Goal: Information Seeking & Learning: Learn about a topic

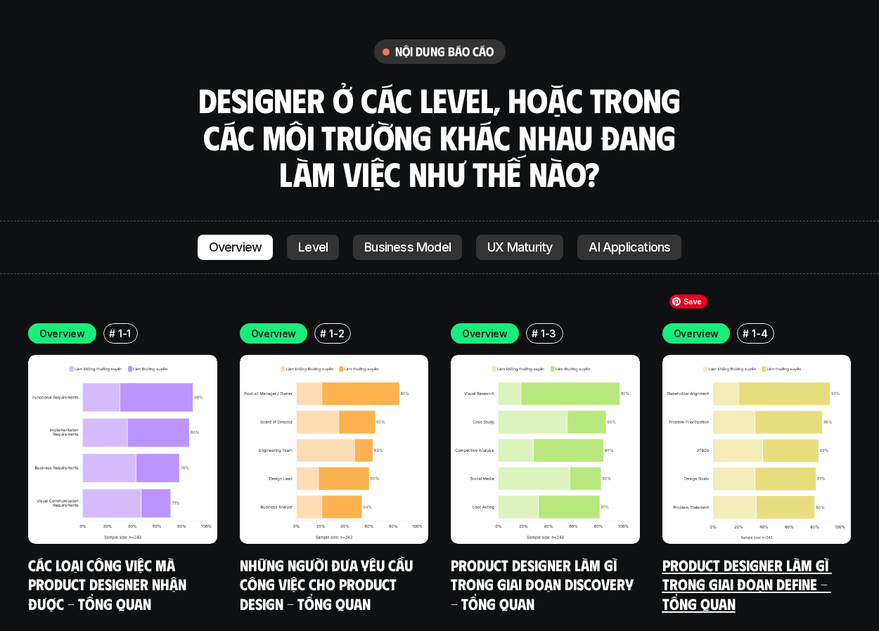
scroll to position [3940, 0]
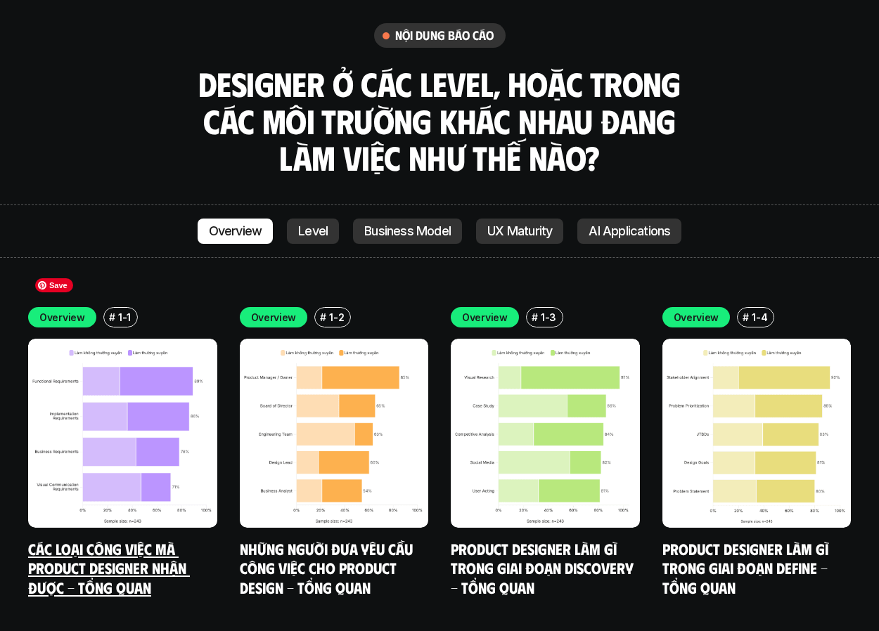
click at [93, 370] on img at bounding box center [122, 433] width 189 height 189
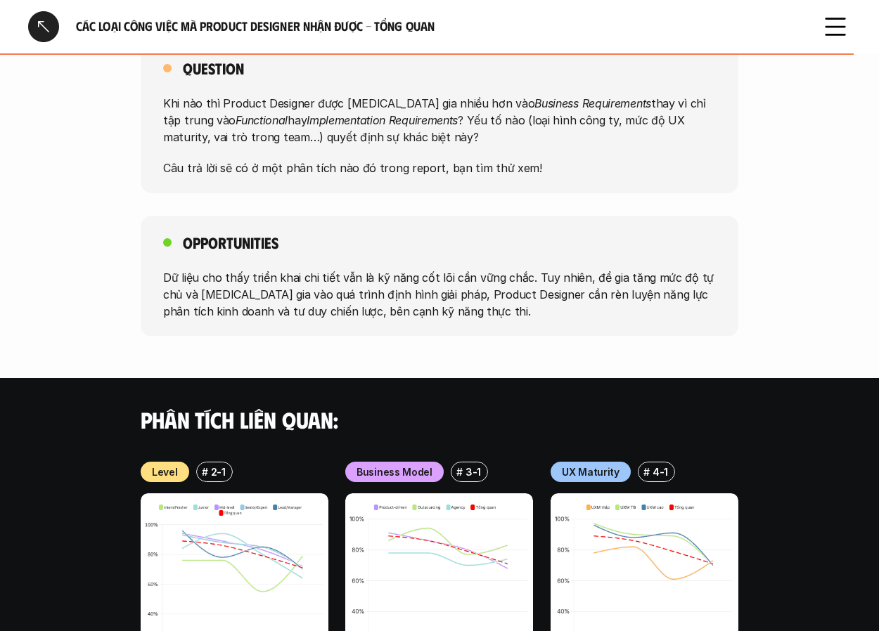
scroll to position [1489, 0]
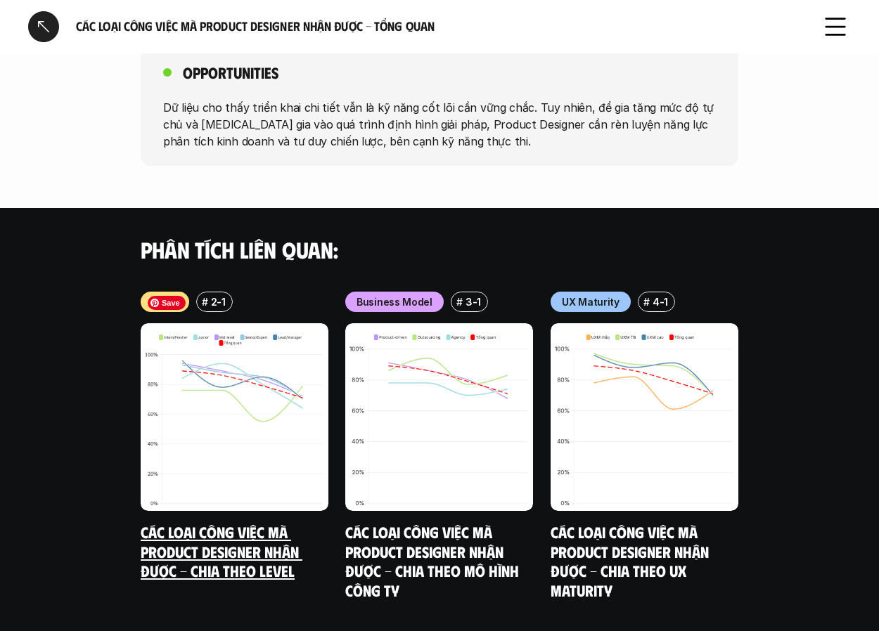
click at [190, 406] on img at bounding box center [235, 417] width 188 height 188
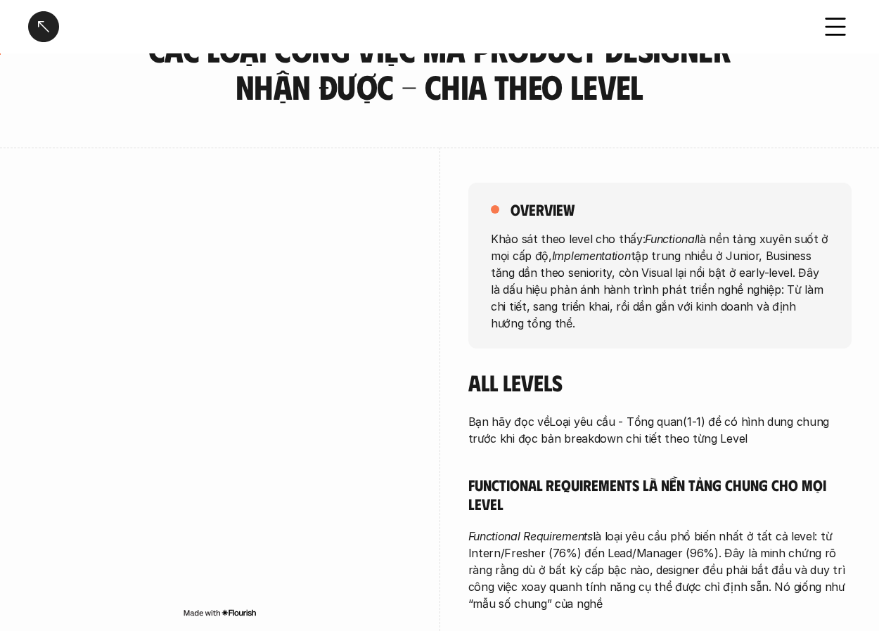
scroll to position [78, 0]
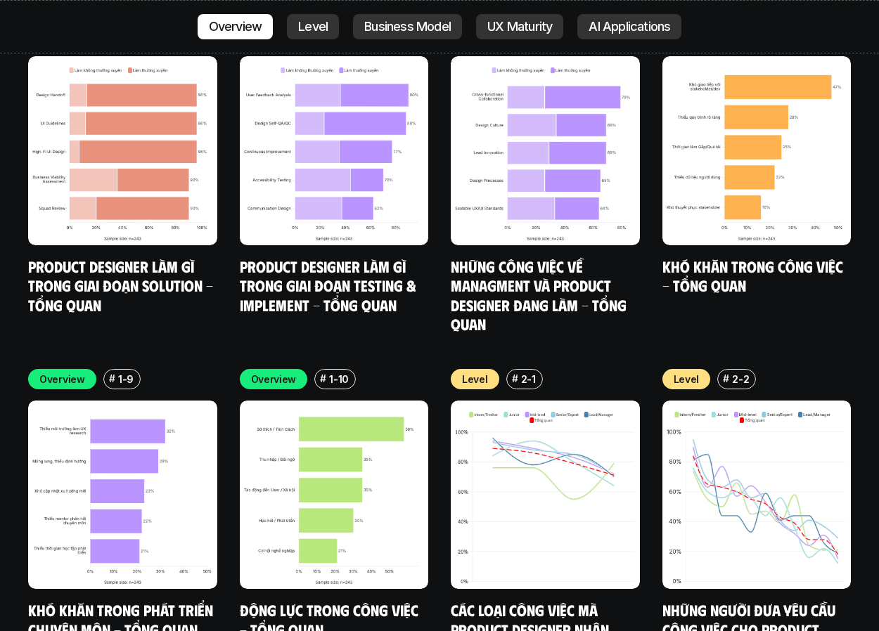
scroll to position [4549, 0]
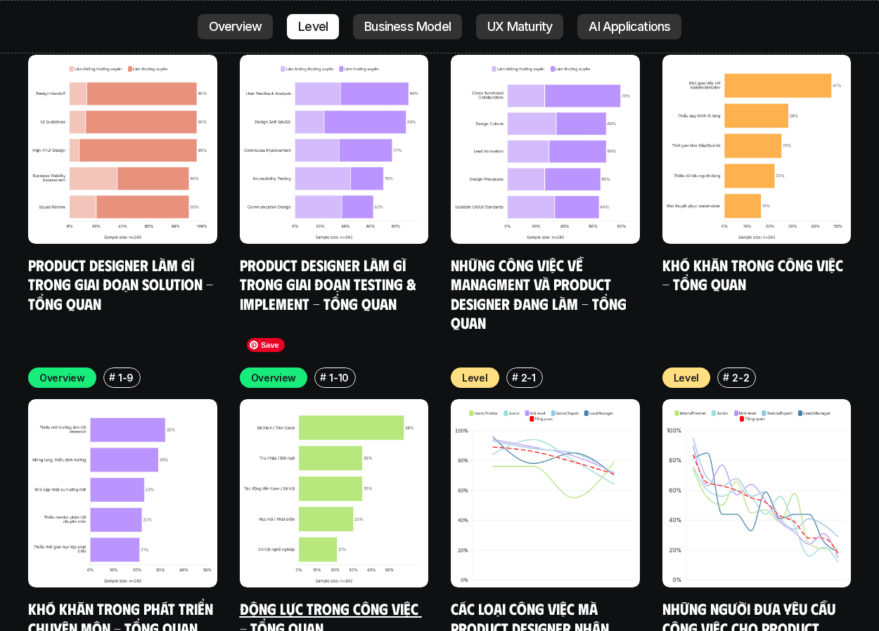
click at [293, 472] on img at bounding box center [334, 493] width 189 height 189
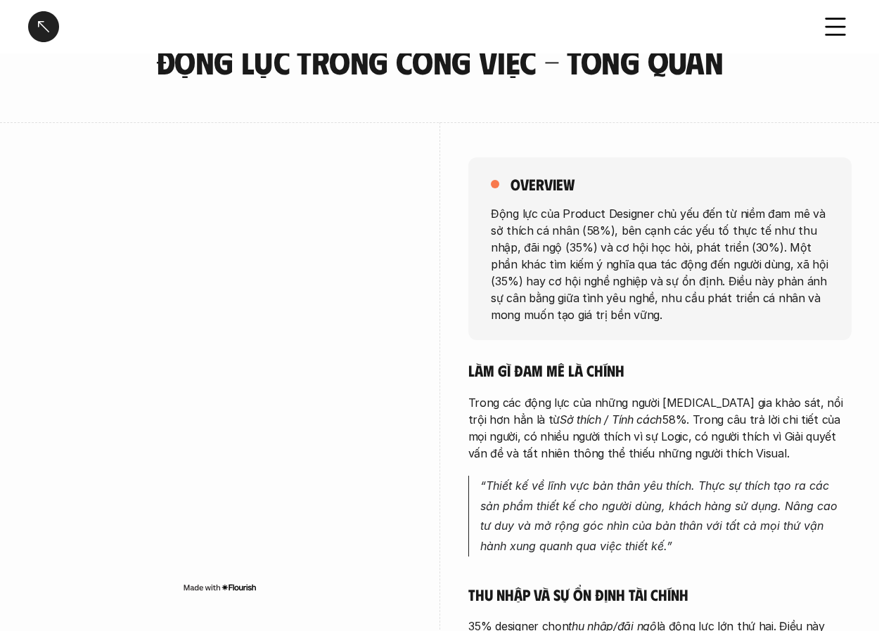
scroll to position [72, 0]
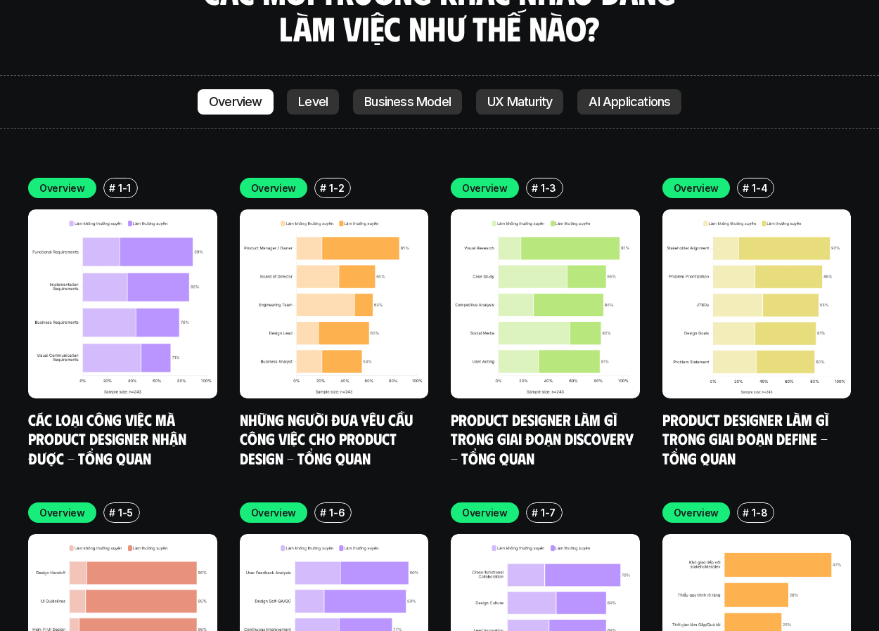
scroll to position [4065, 0]
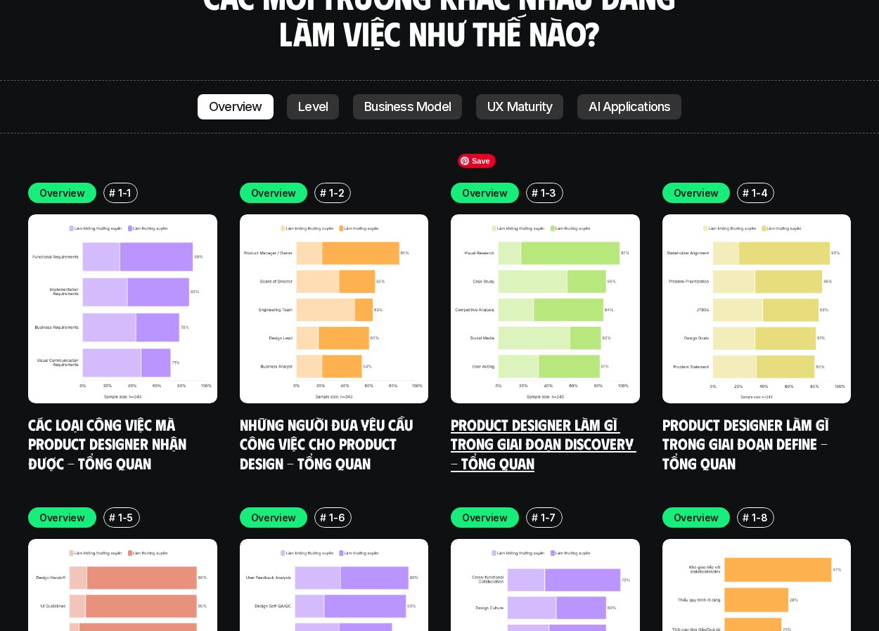
click at [503, 281] on img at bounding box center [545, 308] width 189 height 189
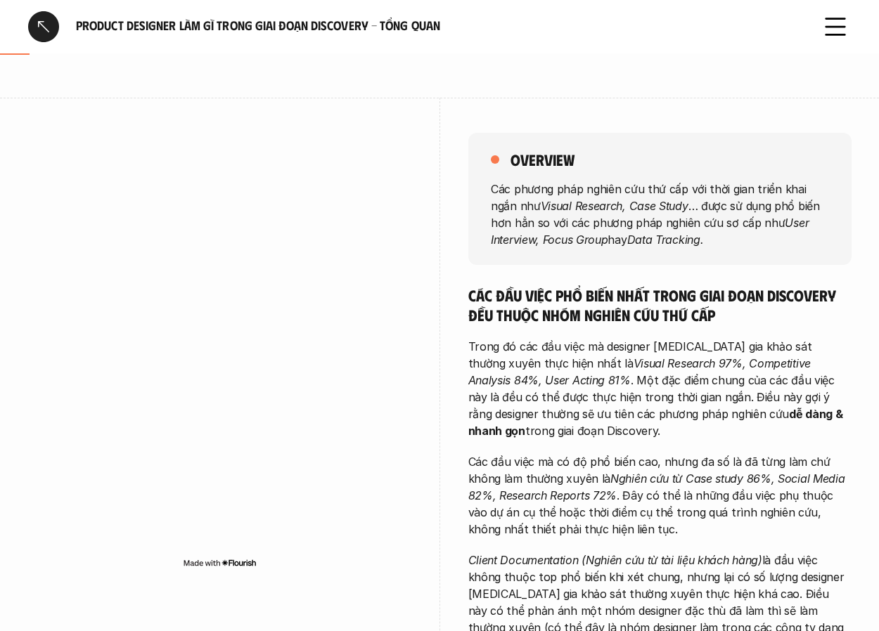
scroll to position [136, 0]
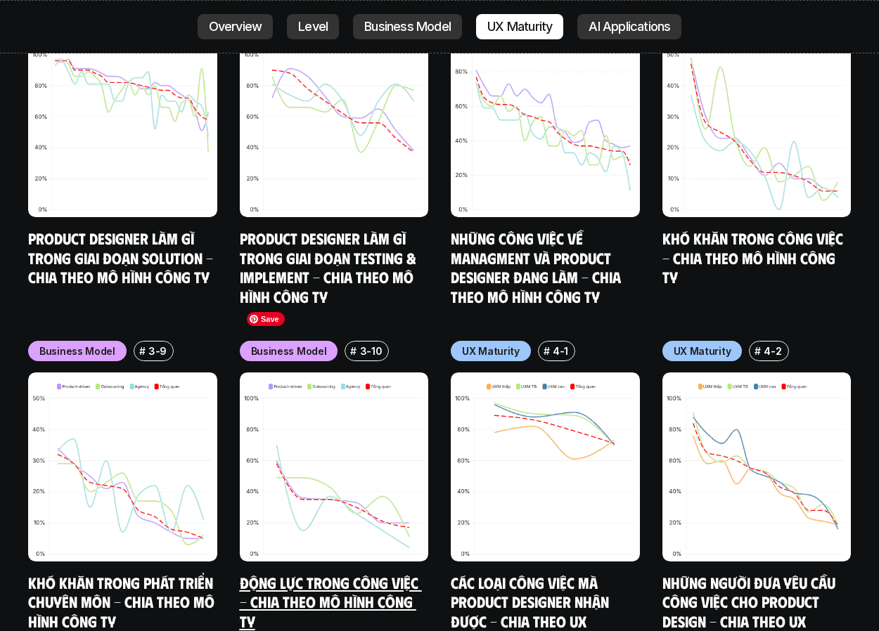
scroll to position [6260, 0]
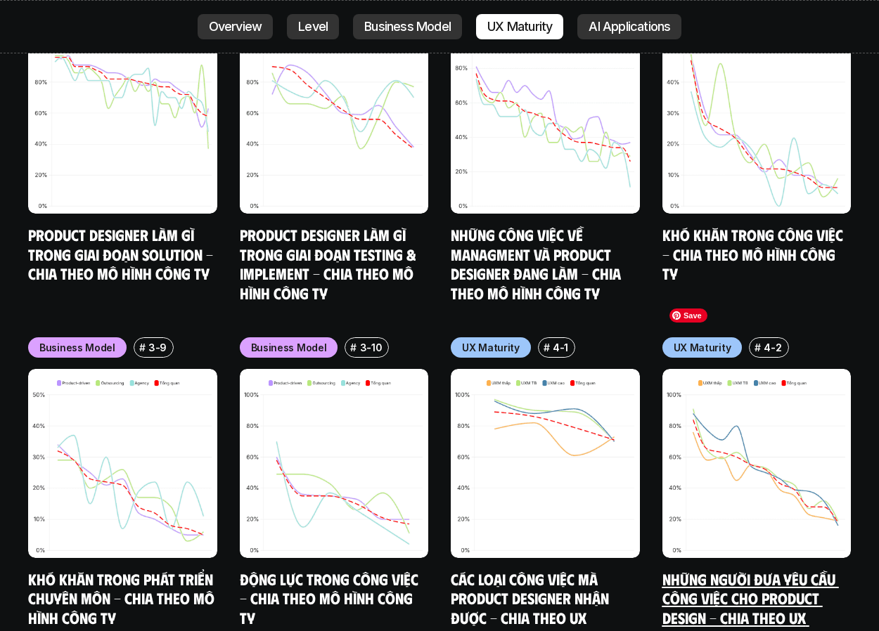
click at [725, 405] on img at bounding box center [756, 463] width 189 height 189
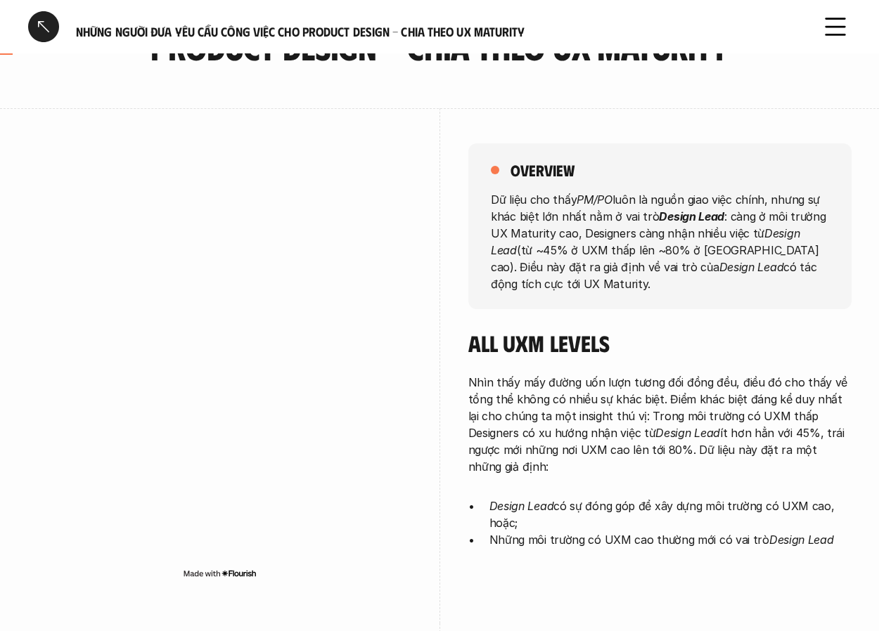
scroll to position [127, 0]
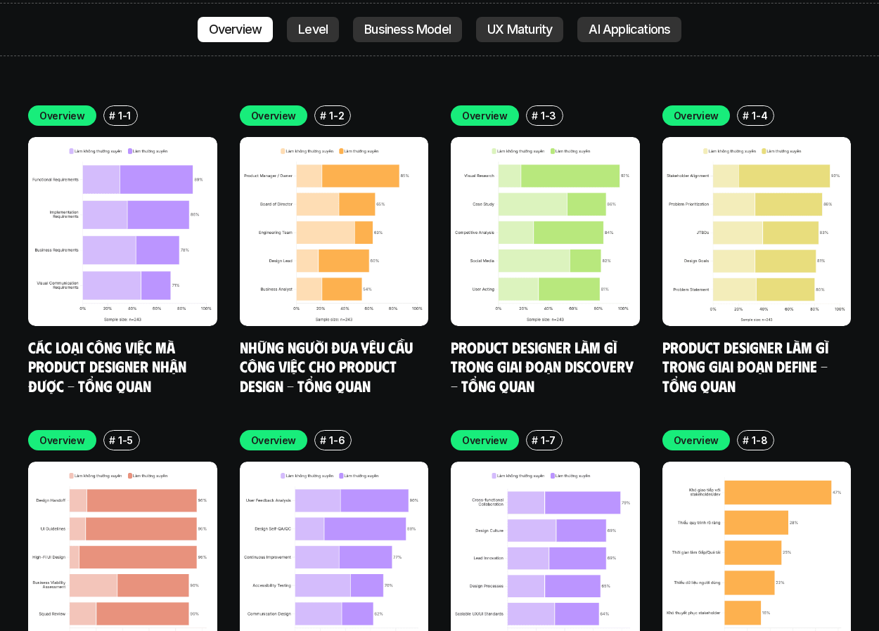
scroll to position [4181, 0]
